Goal: Information Seeking & Learning: Understand process/instructions

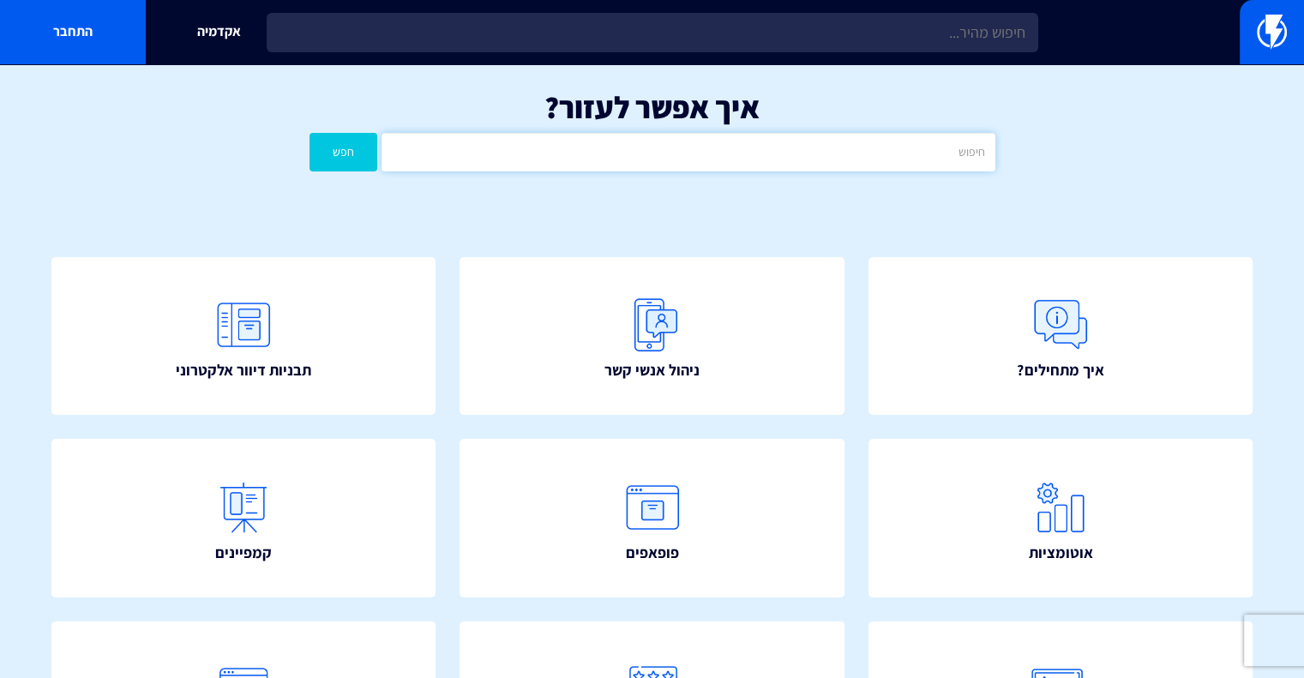
click at [696, 149] on input "text" at bounding box center [688, 152] width 613 height 39
type input "פופטפ"
click at [309, 133] on button "חפש" at bounding box center [343, 152] width 69 height 39
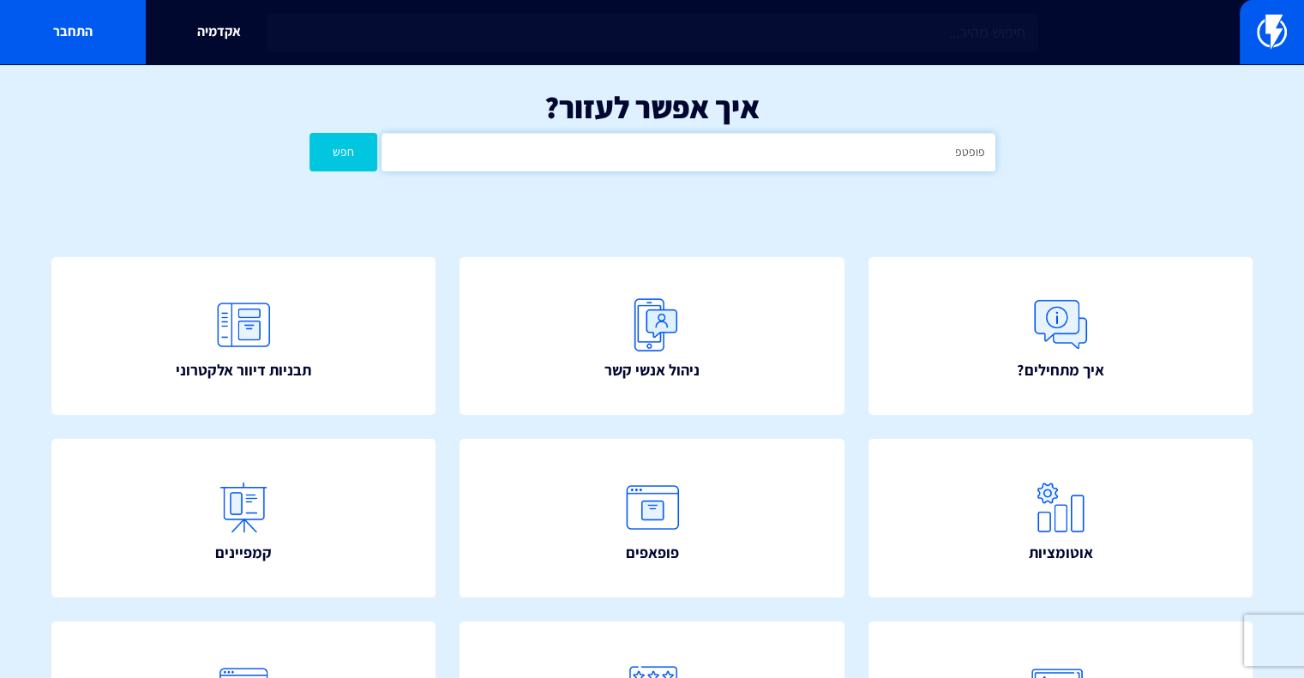
click at [664, 143] on input "פופטפ" at bounding box center [688, 152] width 613 height 39
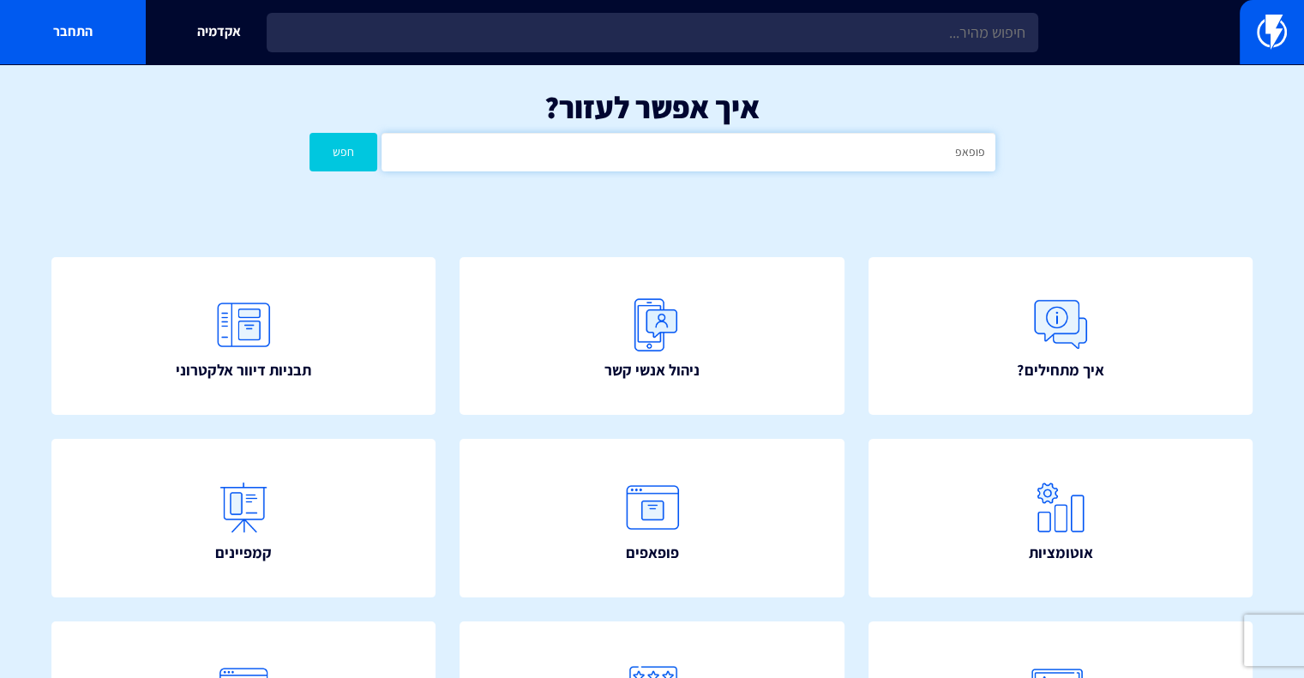
type input "פופאפ"
click at [309, 133] on button "חפש" at bounding box center [343, 152] width 69 height 39
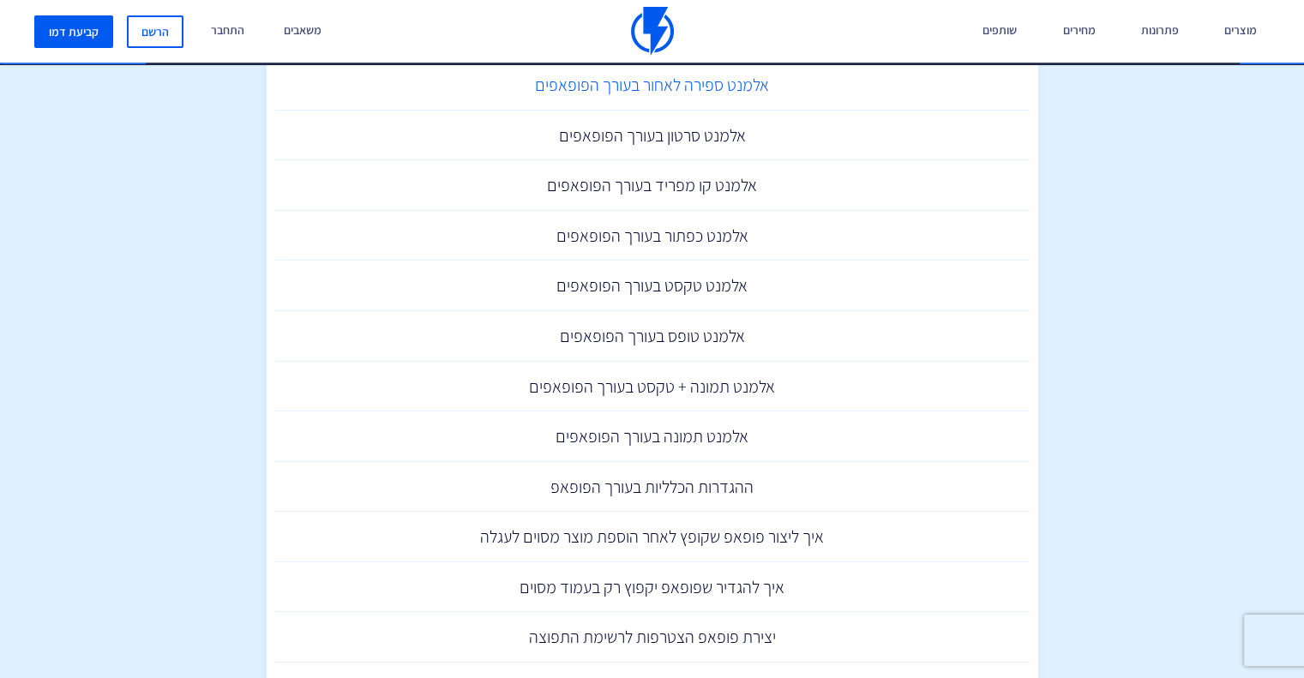
scroll to position [772, 0]
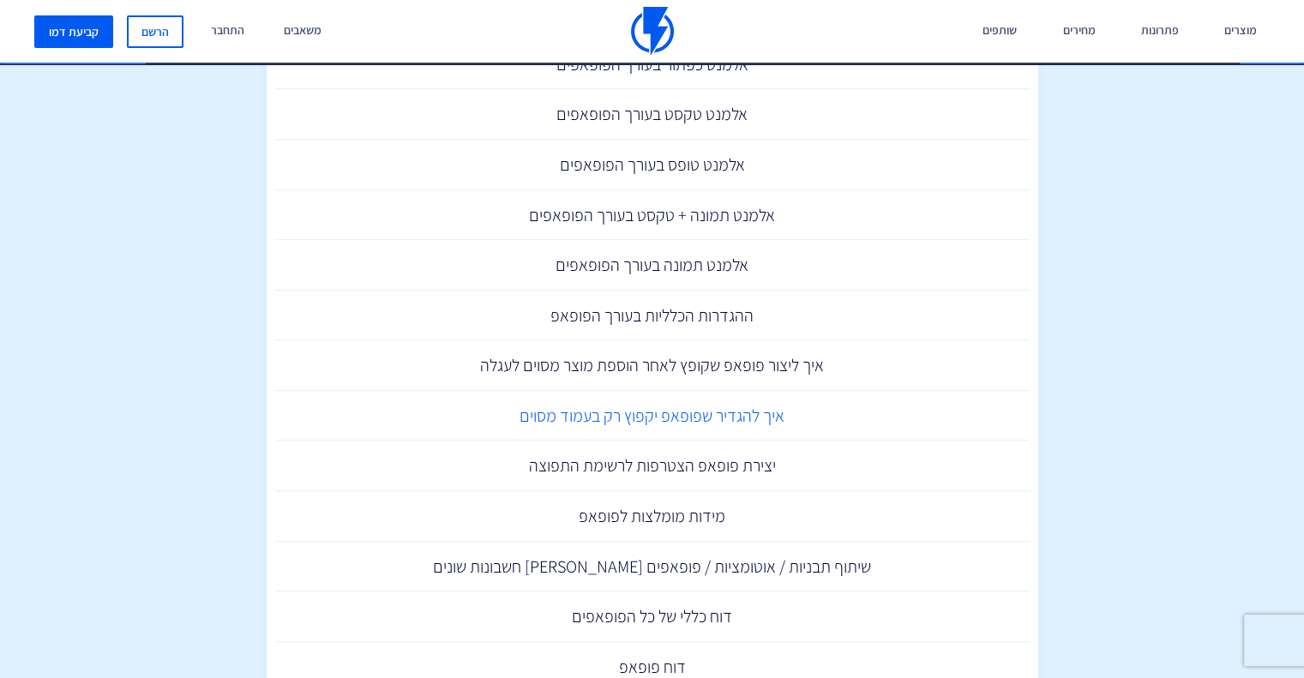
click at [759, 416] on link "איך להגדיר שפופאפ יקפוץ רק בעמוד מסוים" at bounding box center [652, 416] width 754 height 51
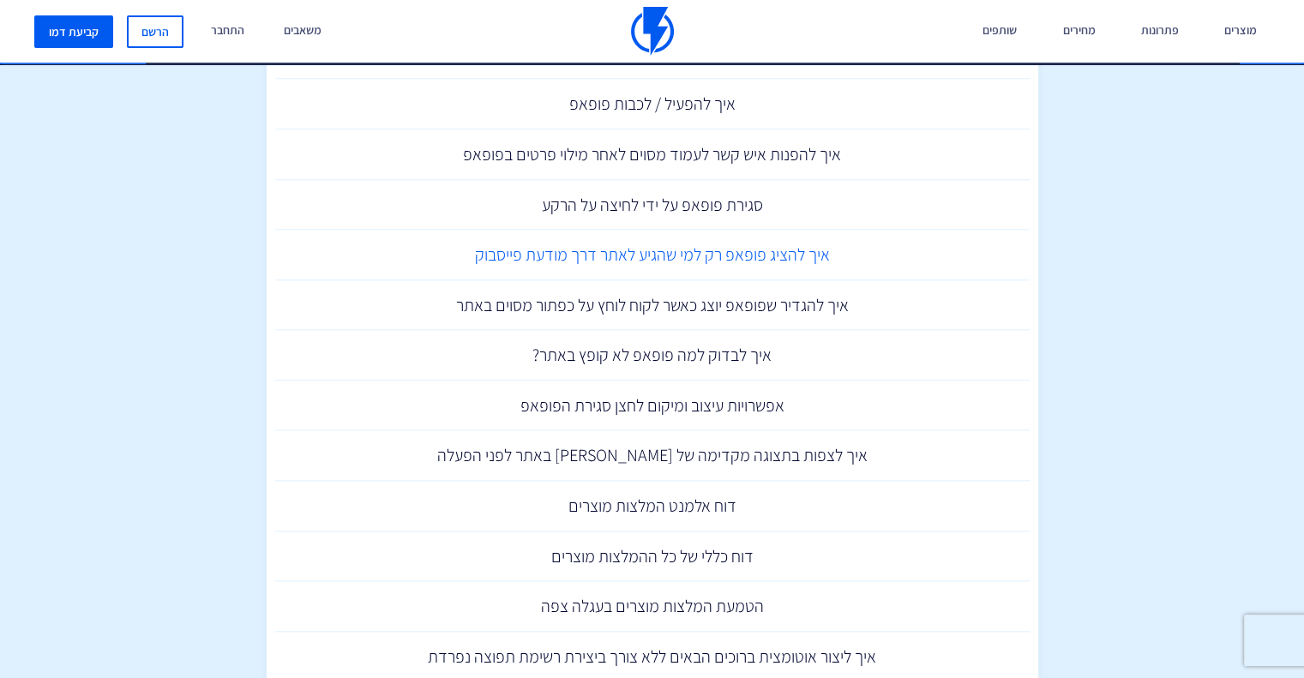
scroll to position [1615, 0]
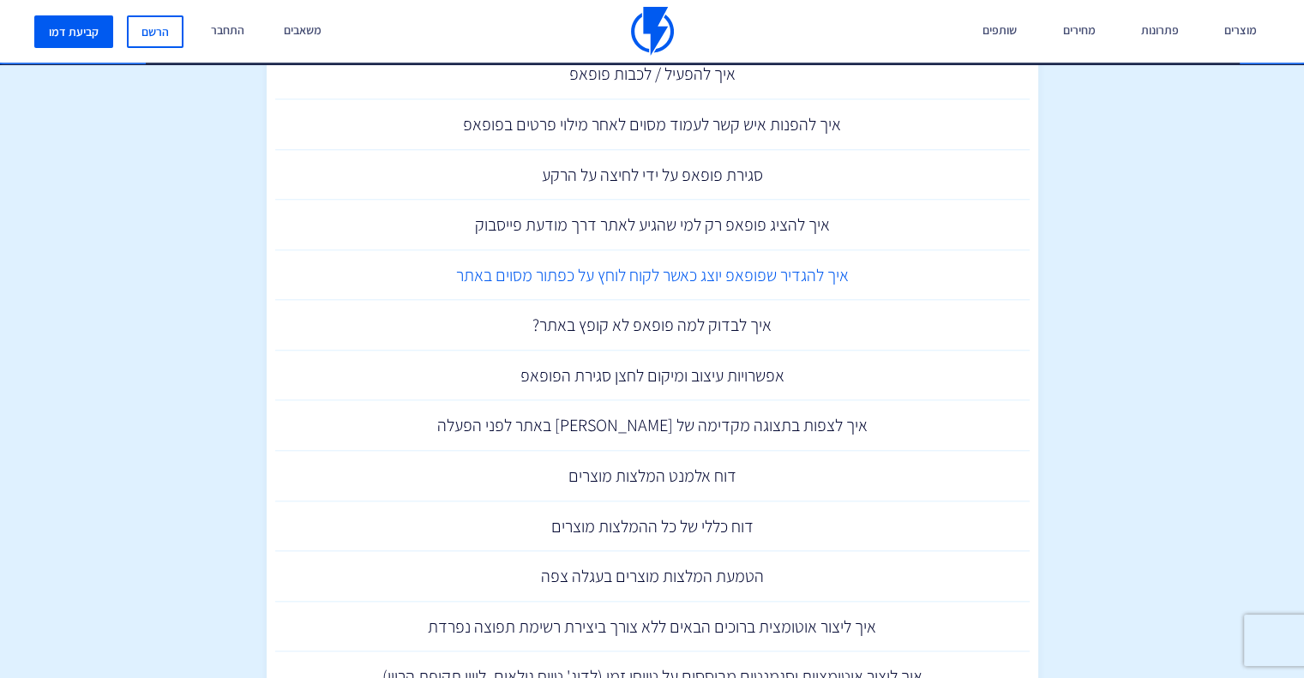
click at [799, 274] on link "איך להגדיר שפופאפ יוצג כאשר לקוח לוחץ על כפתור מסוים באתר" at bounding box center [652, 275] width 754 height 51
